Goal: Transaction & Acquisition: Purchase product/service

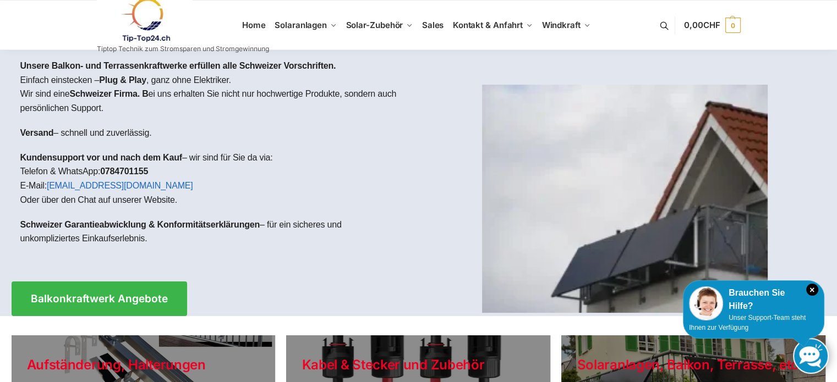
click at [802, 351] on link at bounding box center [811, 356] width 36 height 36
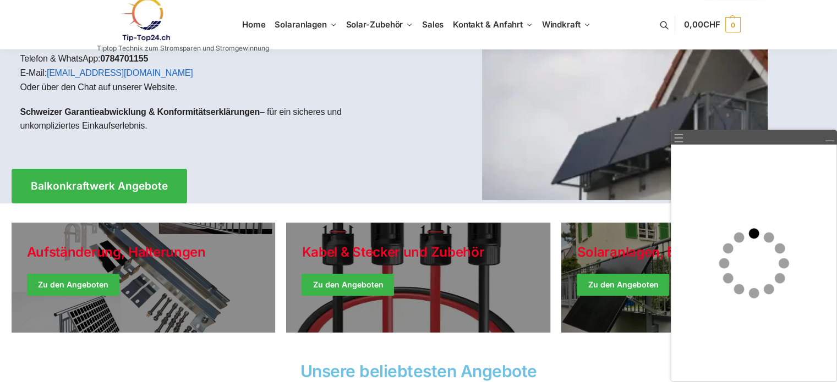
scroll to position [110, 0]
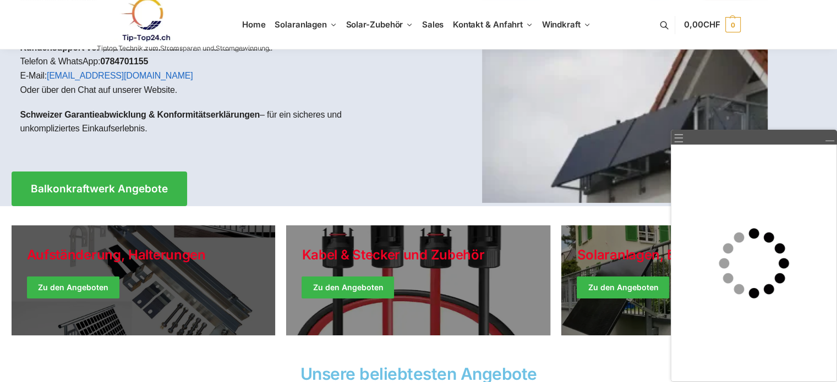
click at [157, 278] on link "Holiday Style" at bounding box center [144, 281] width 264 height 110
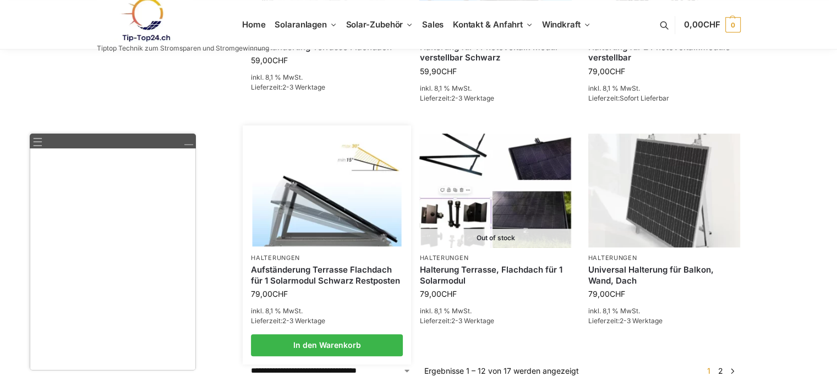
scroll to position [935, 0]
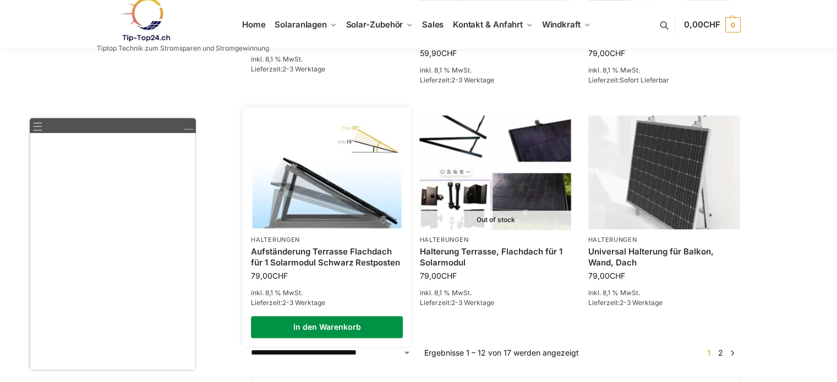
click at [330, 325] on link "In den Warenkorb" at bounding box center [327, 327] width 152 height 22
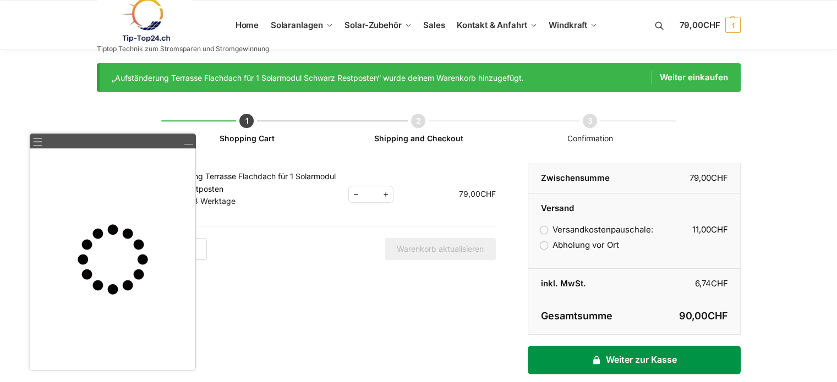
click at [621, 358] on link "Weiter zur Kasse" at bounding box center [634, 360] width 212 height 29
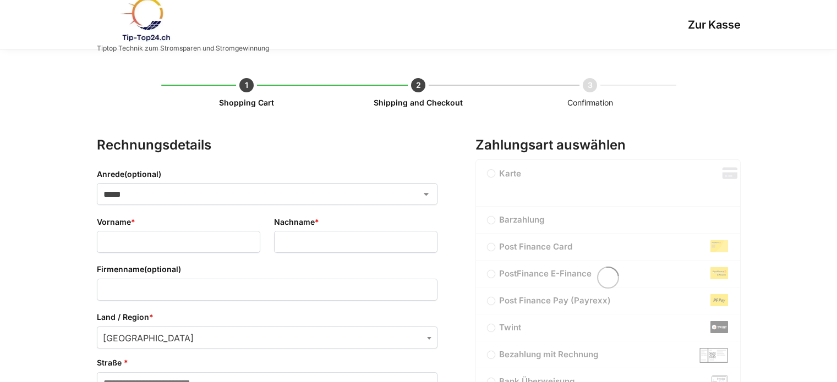
select select "**"
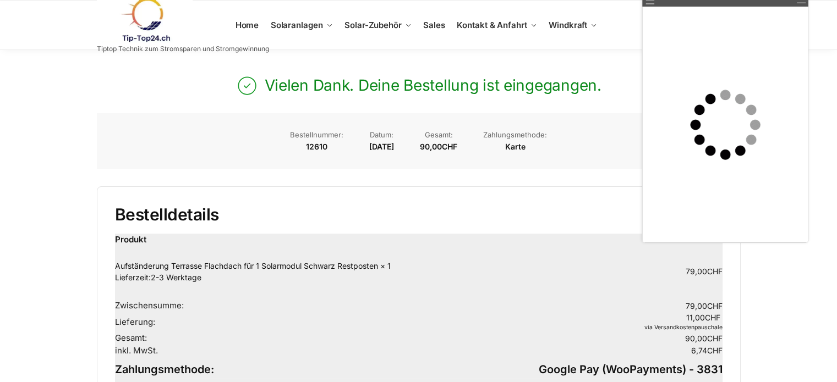
click at [612, 61] on div "Vielen Dank. Deine Bestellung ist eingegangen. Bestellnummer: 12610 Datum: [DAT…" at bounding box center [419, 319] width 644 height 539
click at [833, 82] on div "Startseite / Zur Kasse / Bestellung erhalten Zur Kasse Vielen Dank. Deine Beste…" at bounding box center [418, 319] width 837 height 539
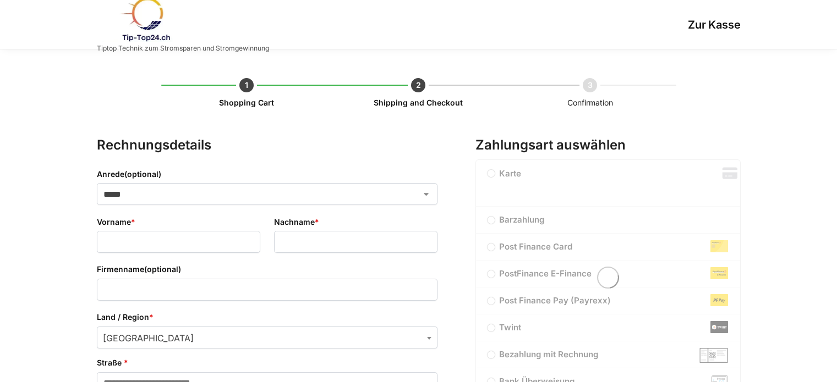
select select "**"
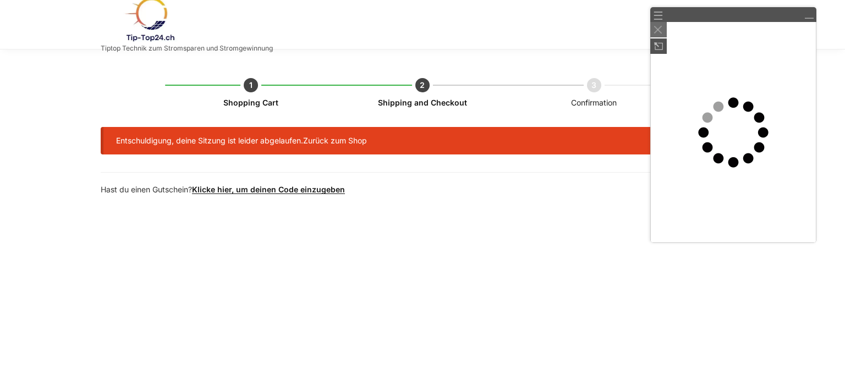
click at [654, 26] on img at bounding box center [658, 30] width 8 height 8
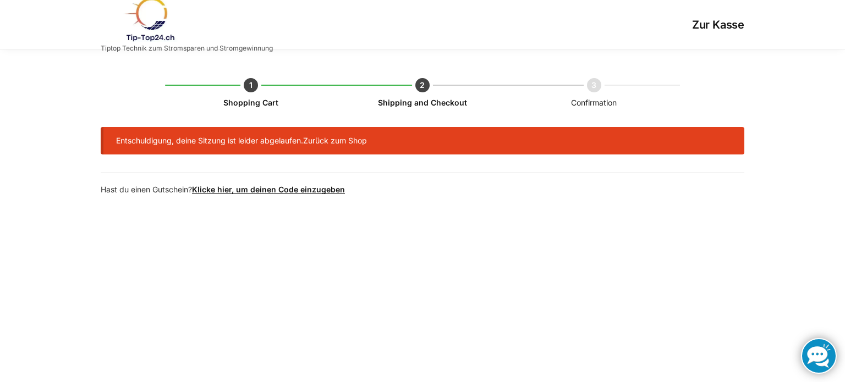
click at [246, 97] on li "Shopping Cart" at bounding box center [251, 97] width 172 height 0
